Goal: Complete application form

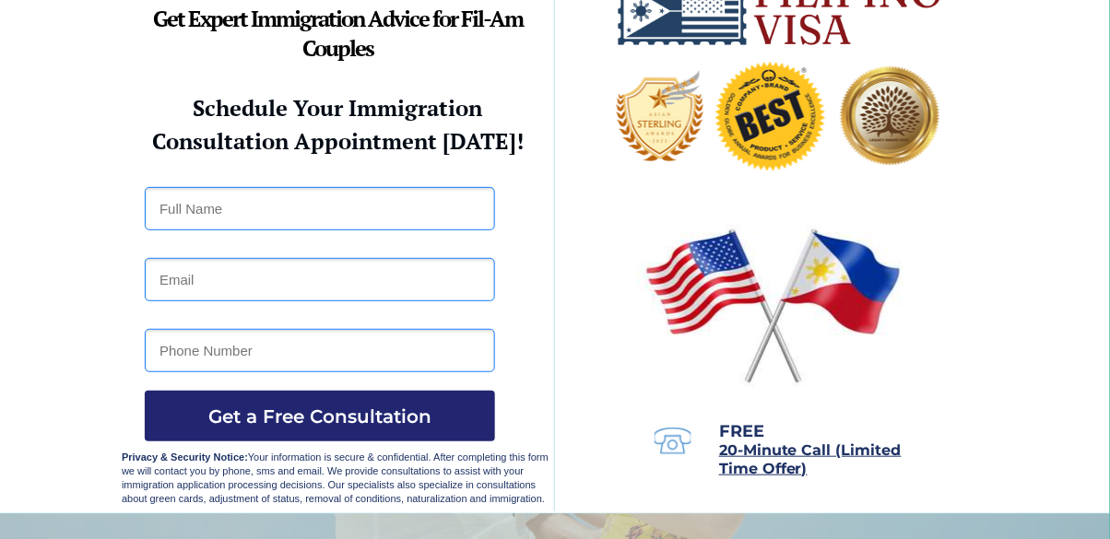
scroll to position [52, 0]
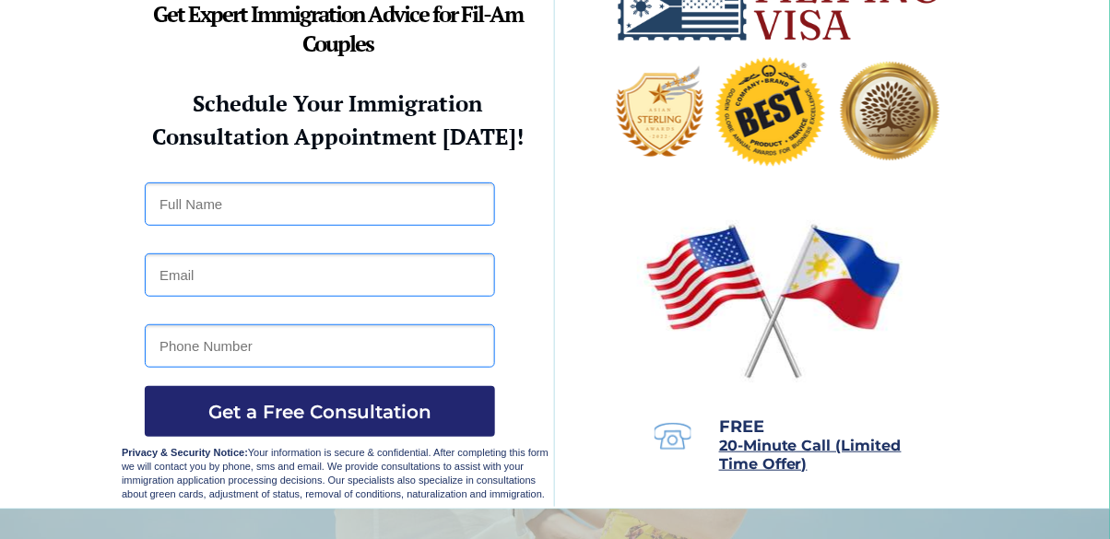
click at [170, 206] on input "text" at bounding box center [320, 203] width 350 height 43
type input "e"
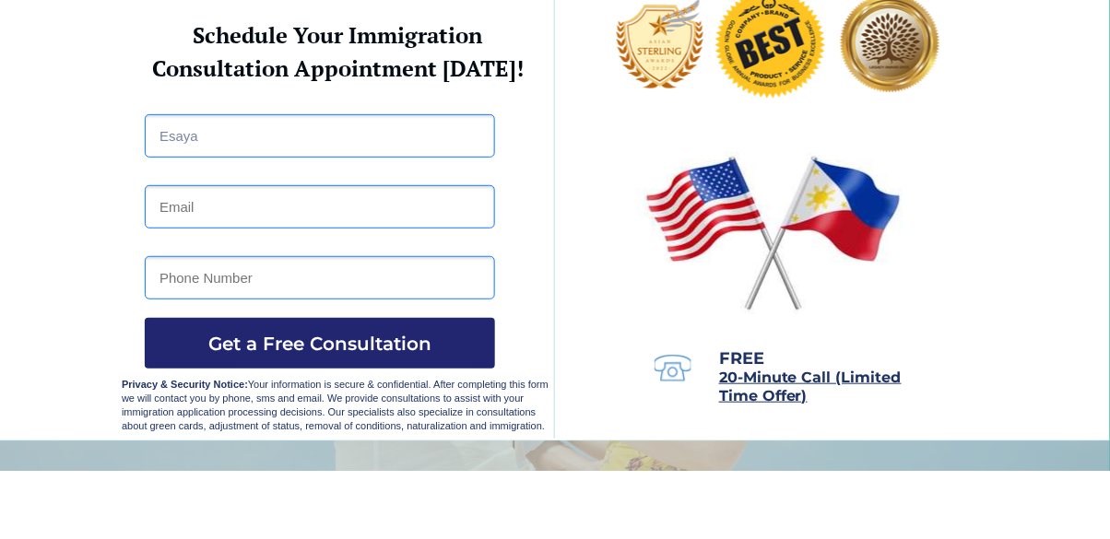
click at [182, 267] on input "email" at bounding box center [320, 274] width 350 height 43
click at [227, 202] on input "Esaya" at bounding box center [320, 203] width 350 height 43
type input "[PERSON_NAME]"
click at [170, 281] on input "email" at bounding box center [320, 274] width 350 height 43
type input "[EMAIL_ADDRESS][DOMAIN_NAME]"
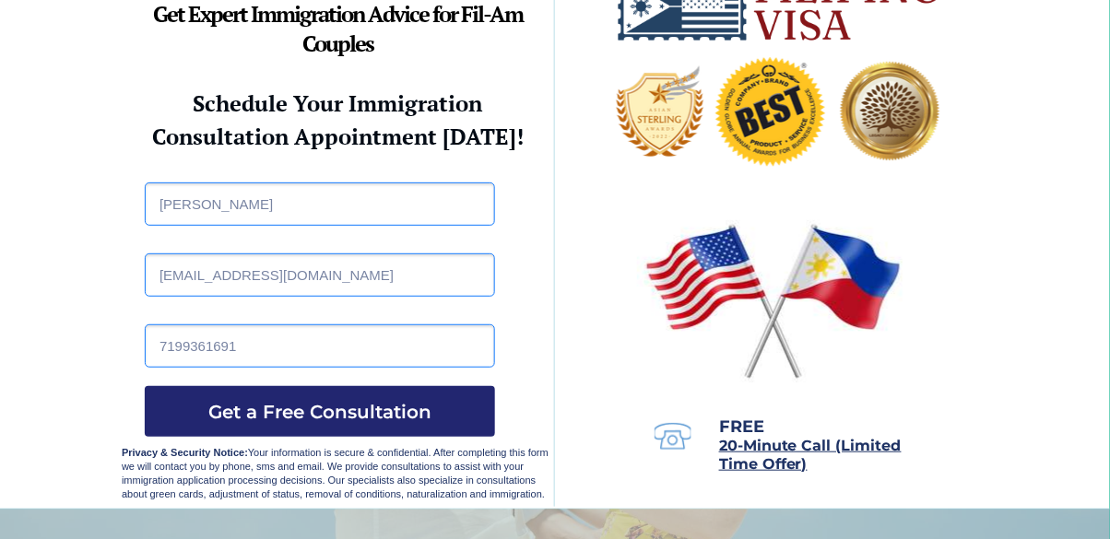
click at [239, 364] on input "7199361691" at bounding box center [320, 345] width 350 height 43
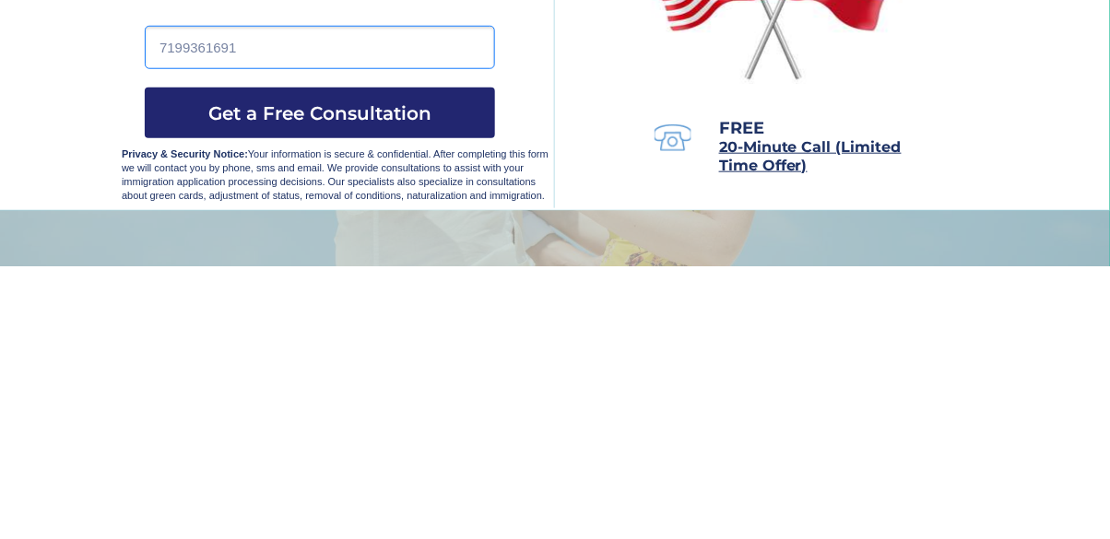
scroll to position [78, 0]
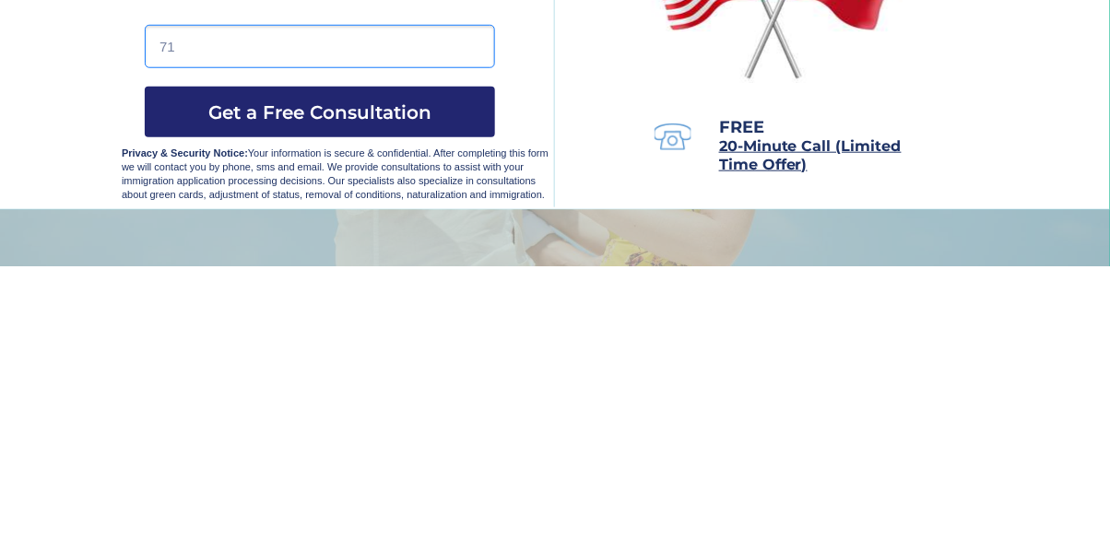
type input "7"
type input "4422857712"
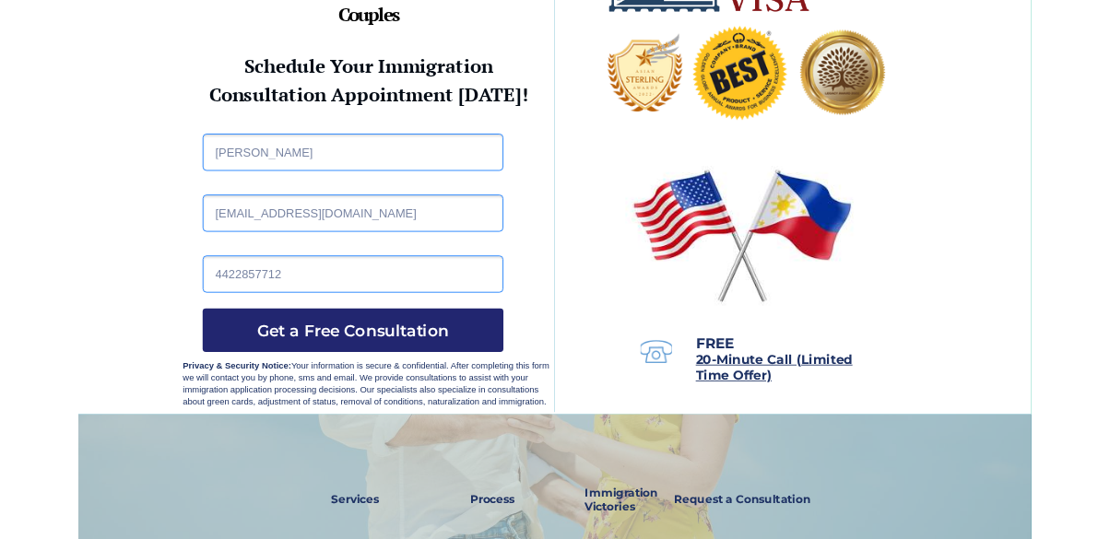
scroll to position [168, 0]
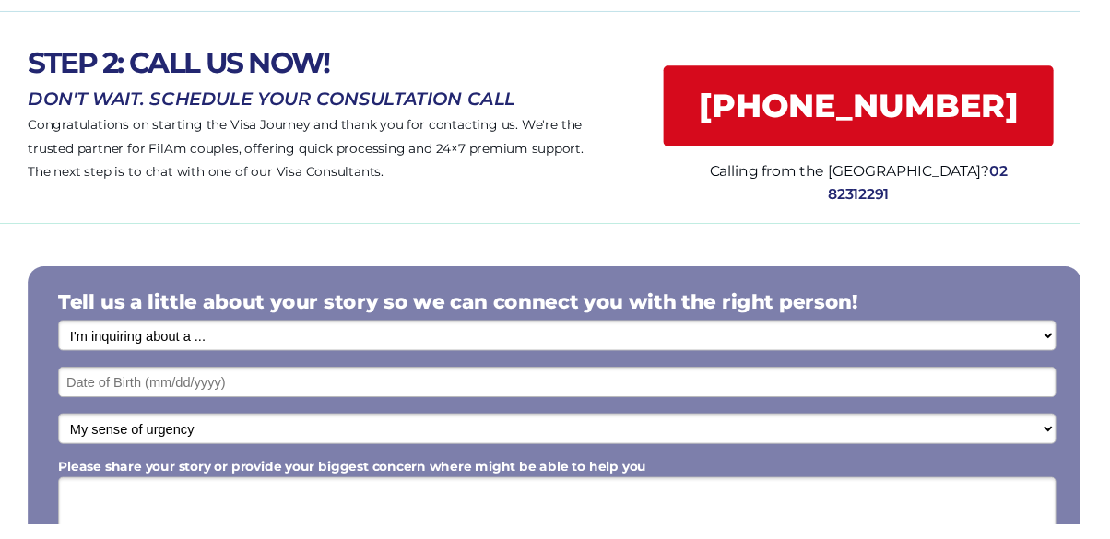
scroll to position [135, 0]
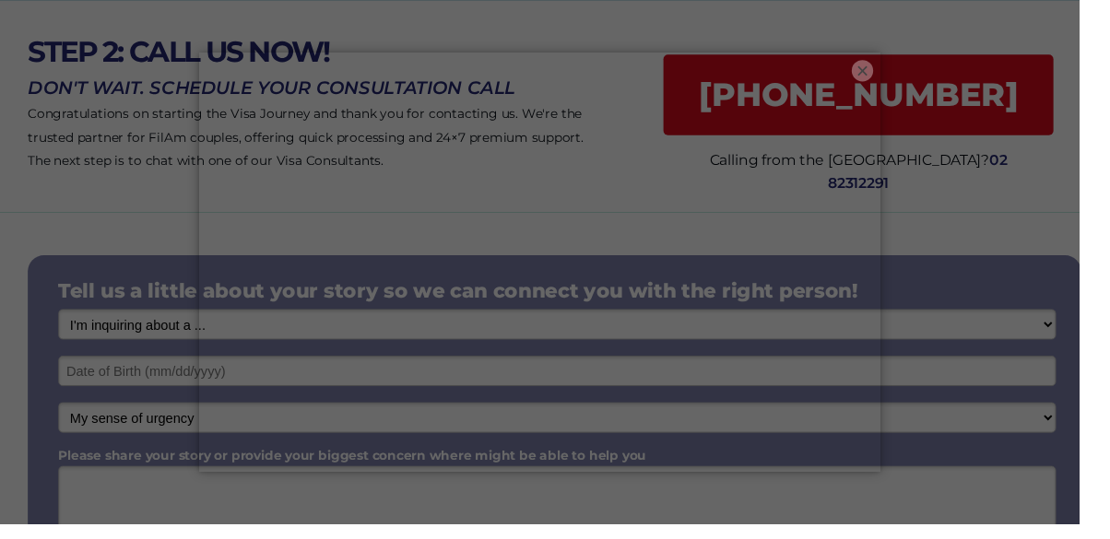
click at [898, 84] on button "×" at bounding box center [886, 73] width 22 height 22
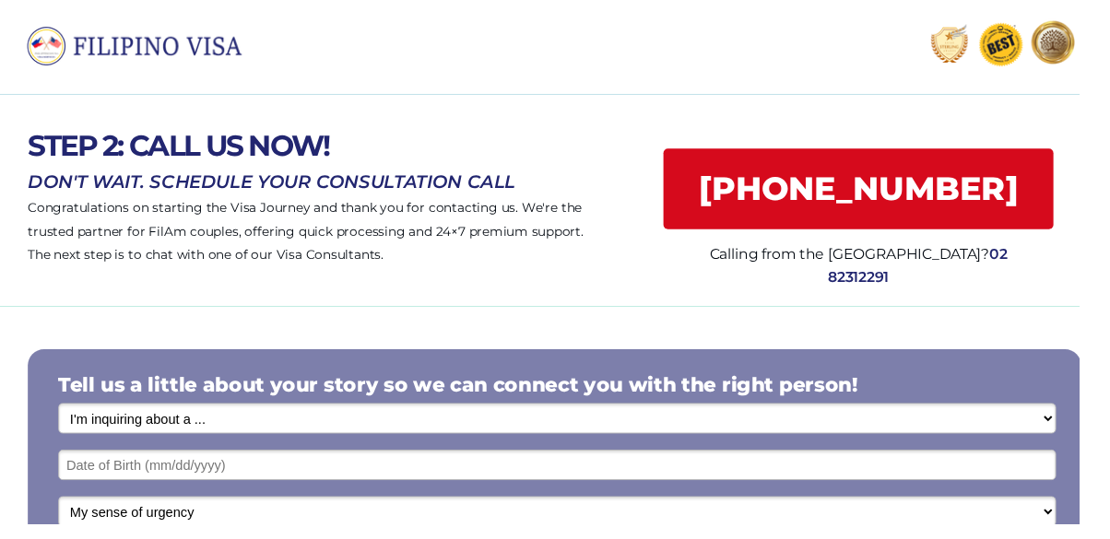
scroll to position [42, 0]
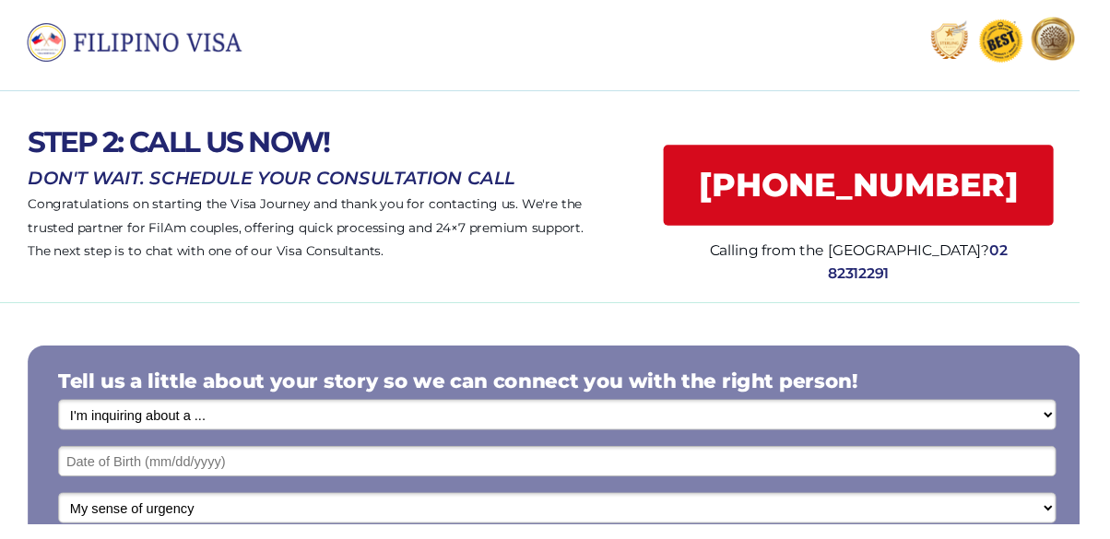
click at [91, 430] on select "I'm inquiring about a ... I don't know or other services Retirement Visa for Th…" at bounding box center [573, 426] width 1026 height 31
click at [20, 119] on div at bounding box center [570, 202] width 1141 height 217
